Goal: Task Accomplishment & Management: Manage account settings

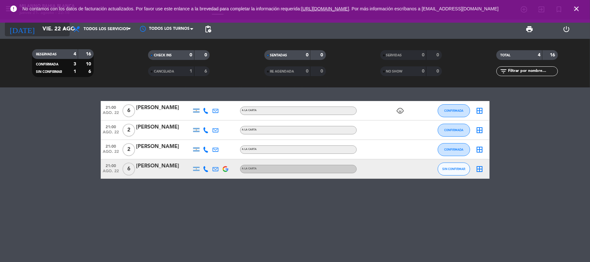
click at [55, 28] on input "vie. 22 ago." at bounding box center [74, 29] width 70 height 13
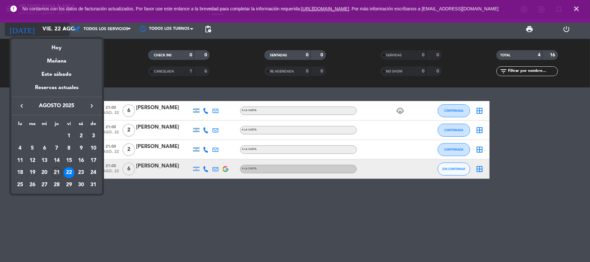
click at [55, 28] on div at bounding box center [295, 131] width 590 height 262
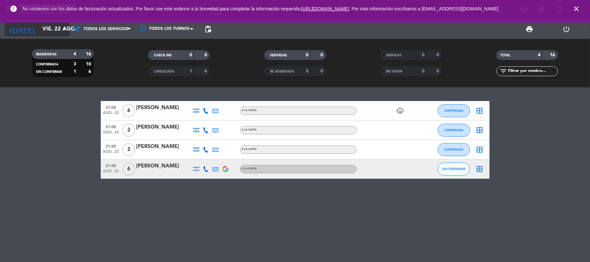
click at [55, 28] on input "vie. 22 ago." at bounding box center [74, 29] width 70 height 13
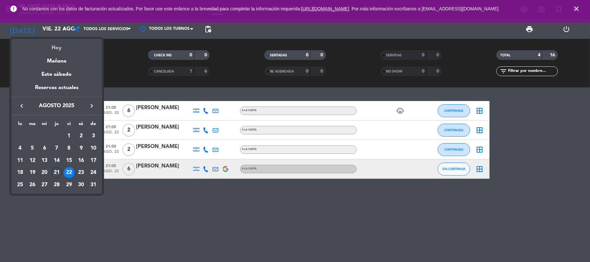
click at [61, 43] on div "Hoy" at bounding box center [56, 45] width 91 height 13
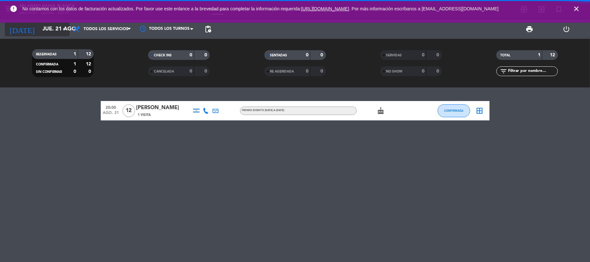
click at [54, 31] on input "jue. 21 ago." at bounding box center [74, 29] width 70 height 13
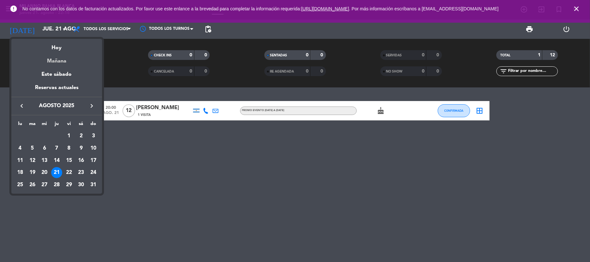
click at [60, 61] on div "Mañana" at bounding box center [56, 58] width 91 height 13
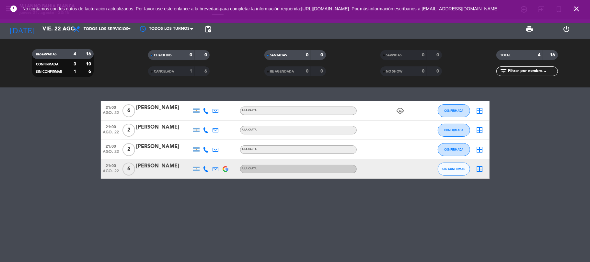
click at [204, 168] on icon at bounding box center [206, 169] width 6 height 6
click at [457, 175] on div "SIN CONFIRMAR" at bounding box center [454, 168] width 32 height 19
click at [460, 173] on button "SIN CONFIRMAR" at bounding box center [454, 169] width 32 height 13
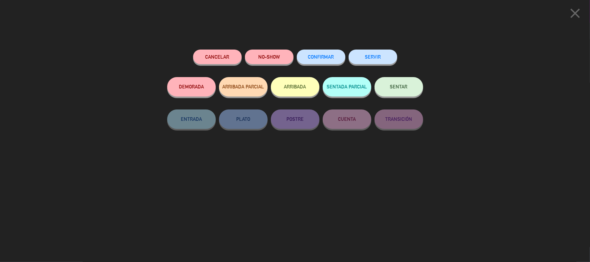
click at [318, 67] on div "CONFIRMAR" at bounding box center [321, 64] width 49 height 28
click at [314, 61] on button "CONFIRMAR" at bounding box center [321, 57] width 49 height 15
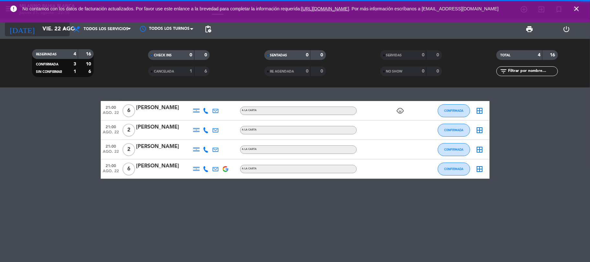
click at [45, 27] on input "vie. 22 ago." at bounding box center [74, 29] width 70 height 13
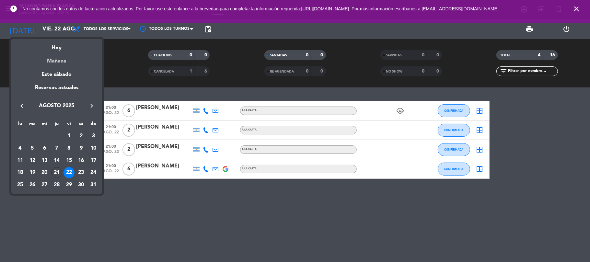
click at [58, 63] on div "Mañana" at bounding box center [56, 58] width 91 height 13
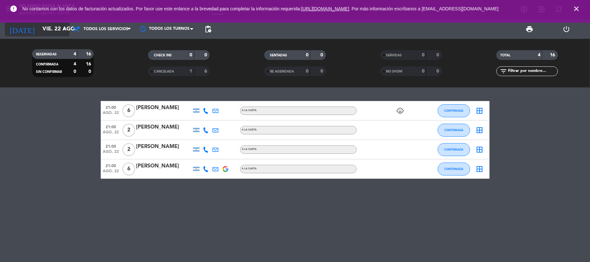
click at [49, 31] on input "vie. 22 ago." at bounding box center [74, 29] width 70 height 13
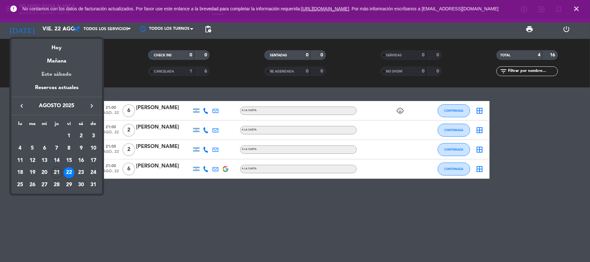
click at [61, 74] on div "Este sábado" at bounding box center [56, 74] width 91 height 18
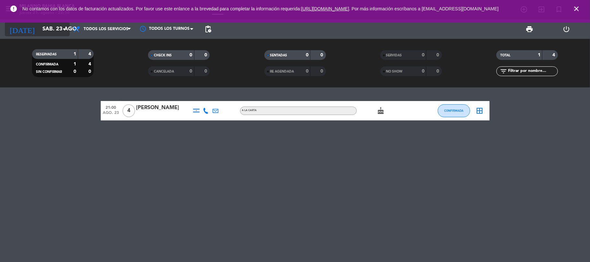
click at [62, 31] on icon "arrow_drop_down" at bounding box center [64, 29] width 8 height 8
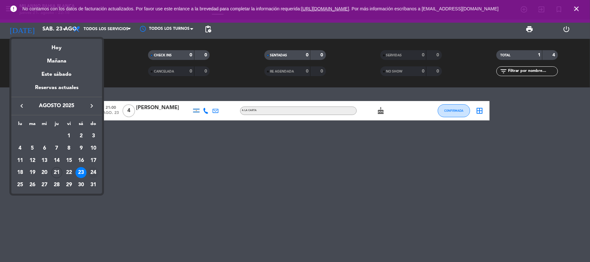
click at [94, 171] on div "24" at bounding box center [93, 172] width 11 height 11
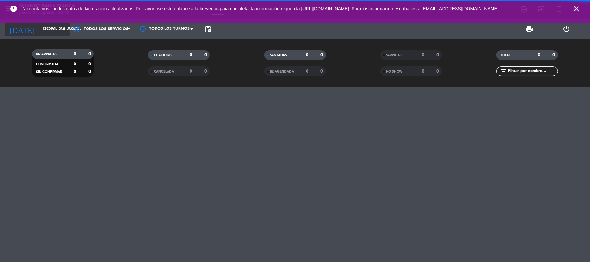
click at [47, 28] on input "dom. 24 ago." at bounding box center [74, 29] width 70 height 13
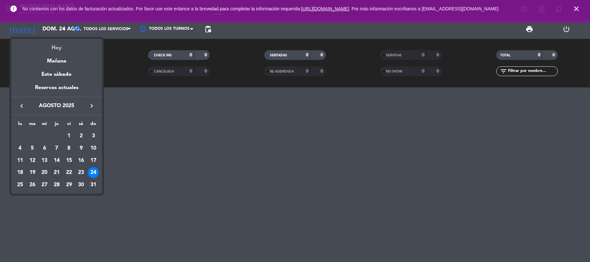
click at [57, 47] on div "Hoy" at bounding box center [56, 45] width 91 height 13
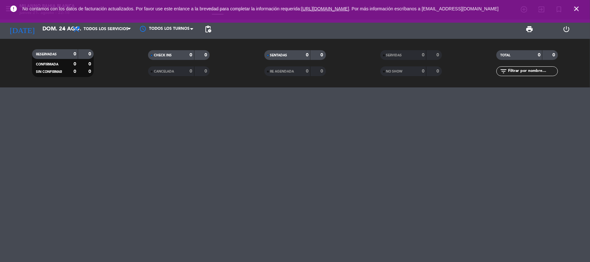
type input "jue. 21 ago."
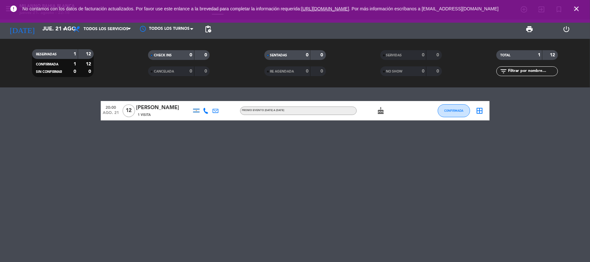
click at [109, 175] on div "20:00 [DATE] [PERSON_NAME] 1 Visita PROMO EVENTO [DATE] A [DATE] cake CONFIRMAD…" at bounding box center [295, 174] width 590 height 175
